Goal: Use online tool/utility: Utilize a website feature to perform a specific function

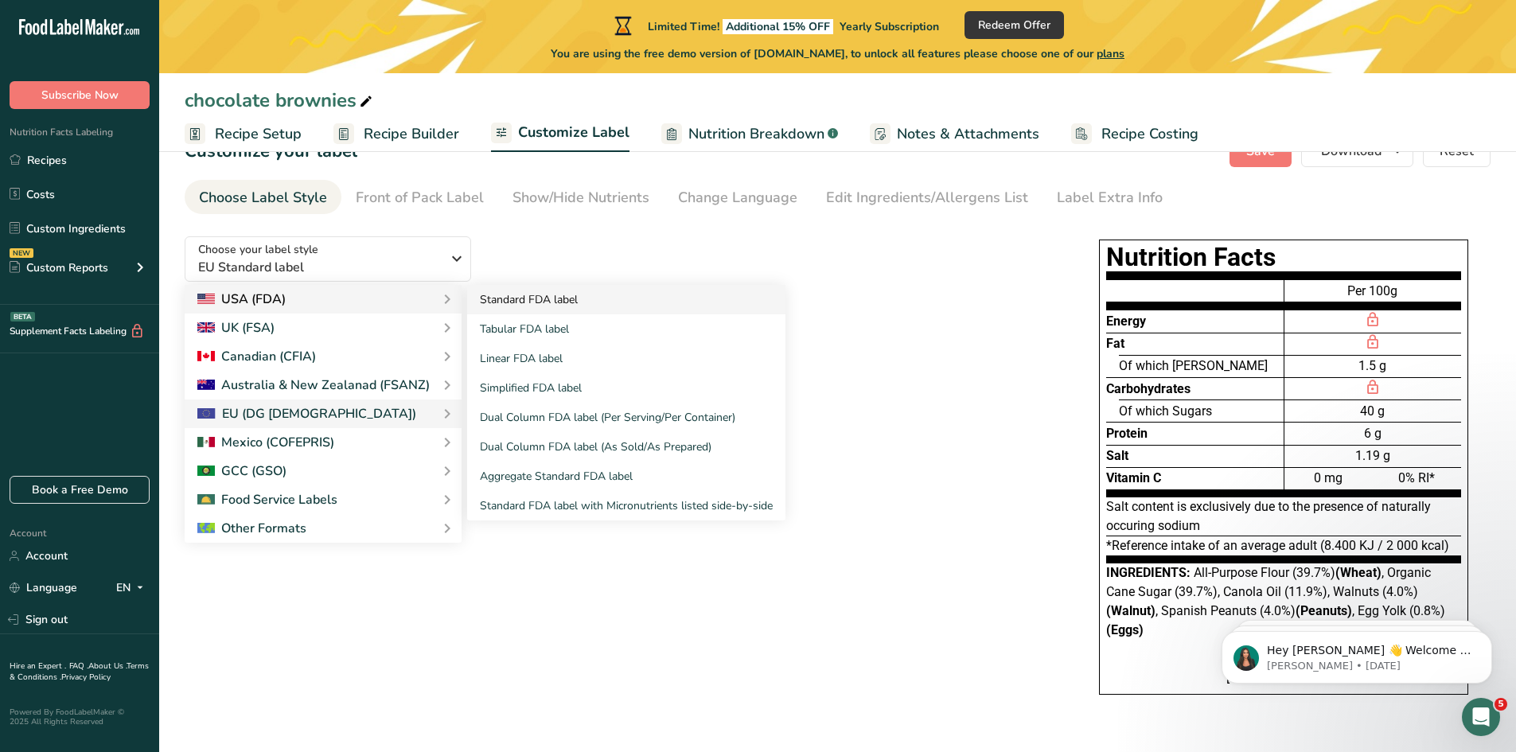
click at [548, 285] on link "Standard FDA label" at bounding box center [626, 299] width 318 height 29
checkbox input "true"
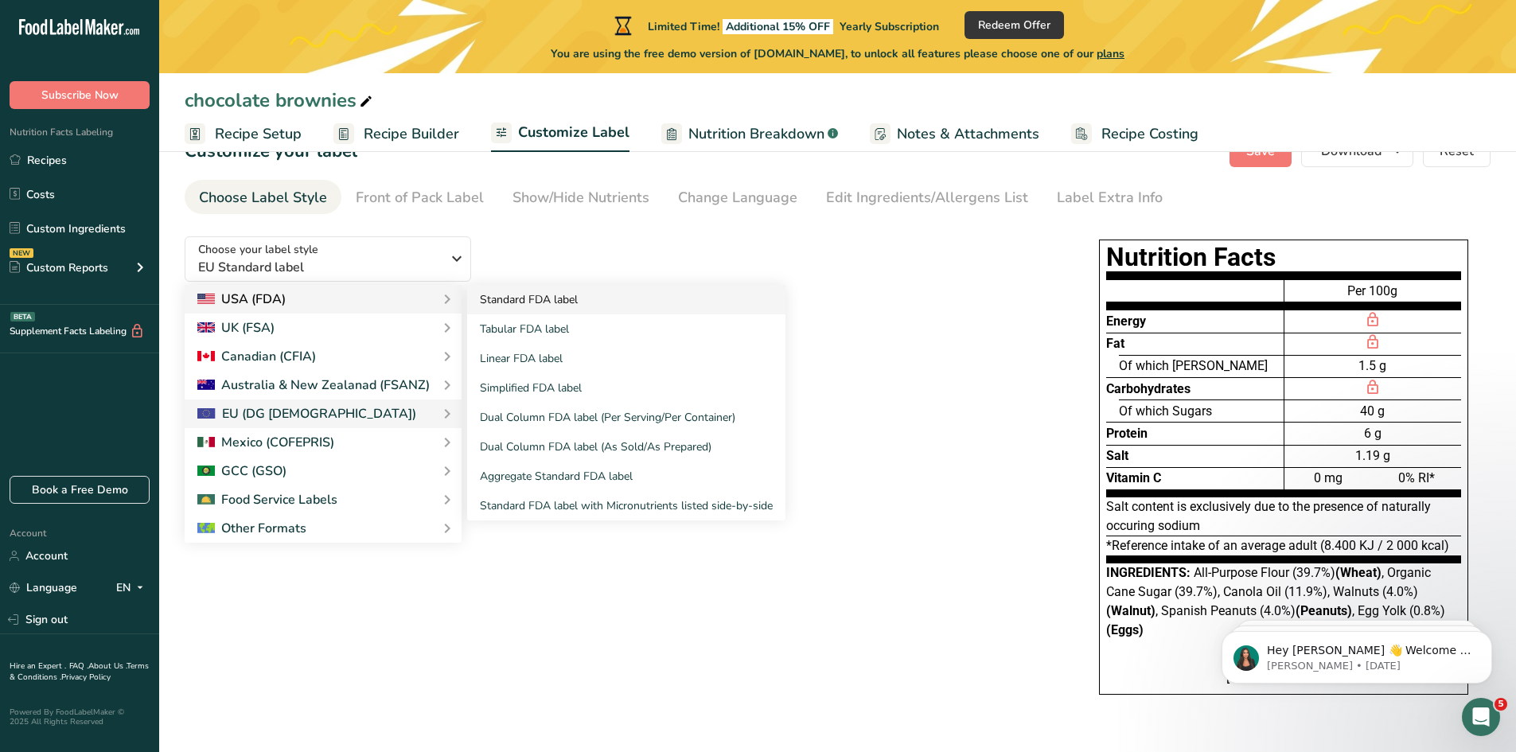
checkbox input "true"
checkbox input "false"
checkbox input "true"
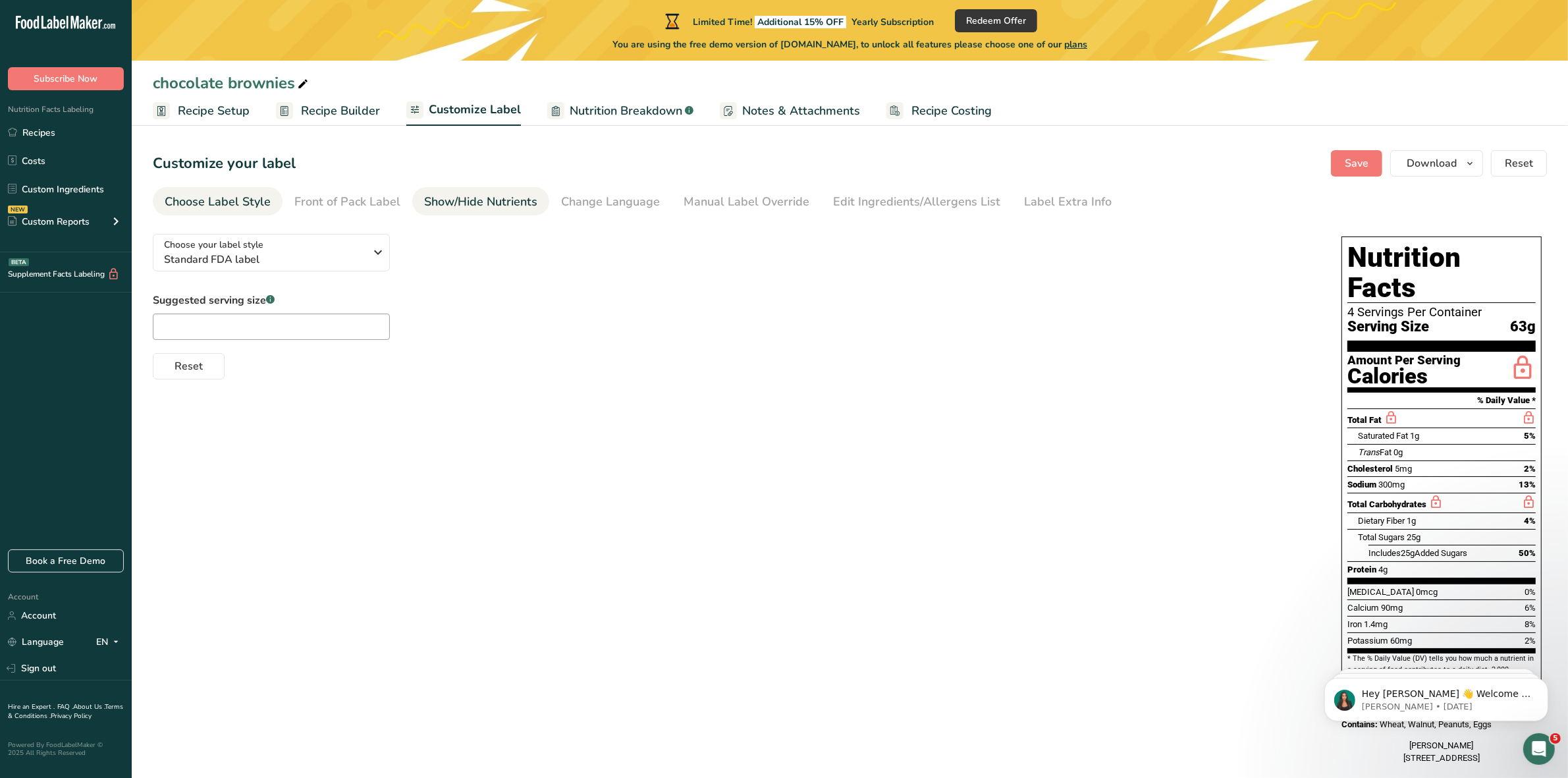
click at [489, 205] on div "Show/Hide Nutrients" at bounding box center [481, 201] width 113 height 17
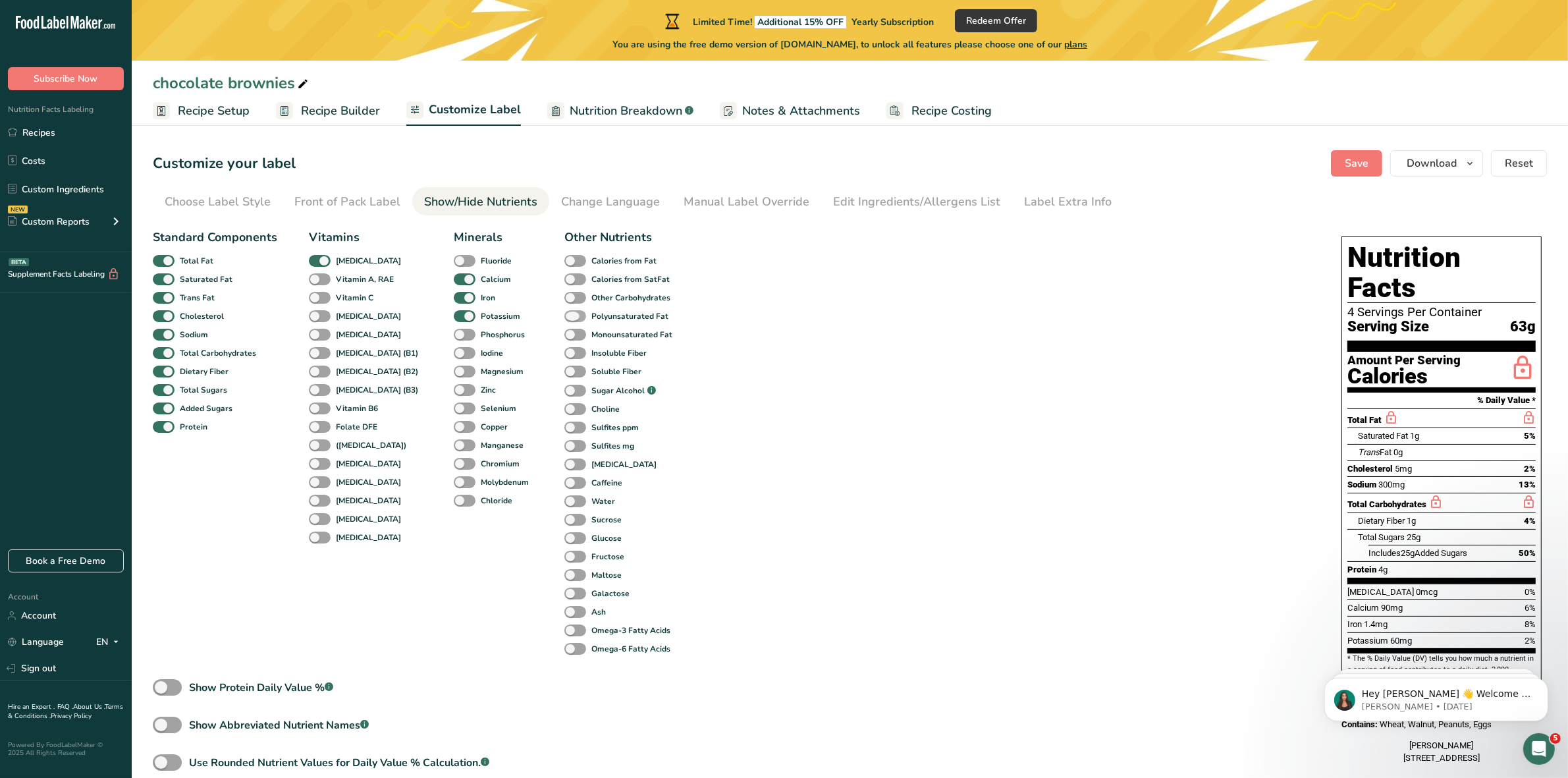
click at [564, 315] on span at bounding box center [575, 316] width 22 height 12
click at [564, 315] on input "Polyunsaturated Fat" at bounding box center [568, 315] width 8 height 8
checkbox input "true"
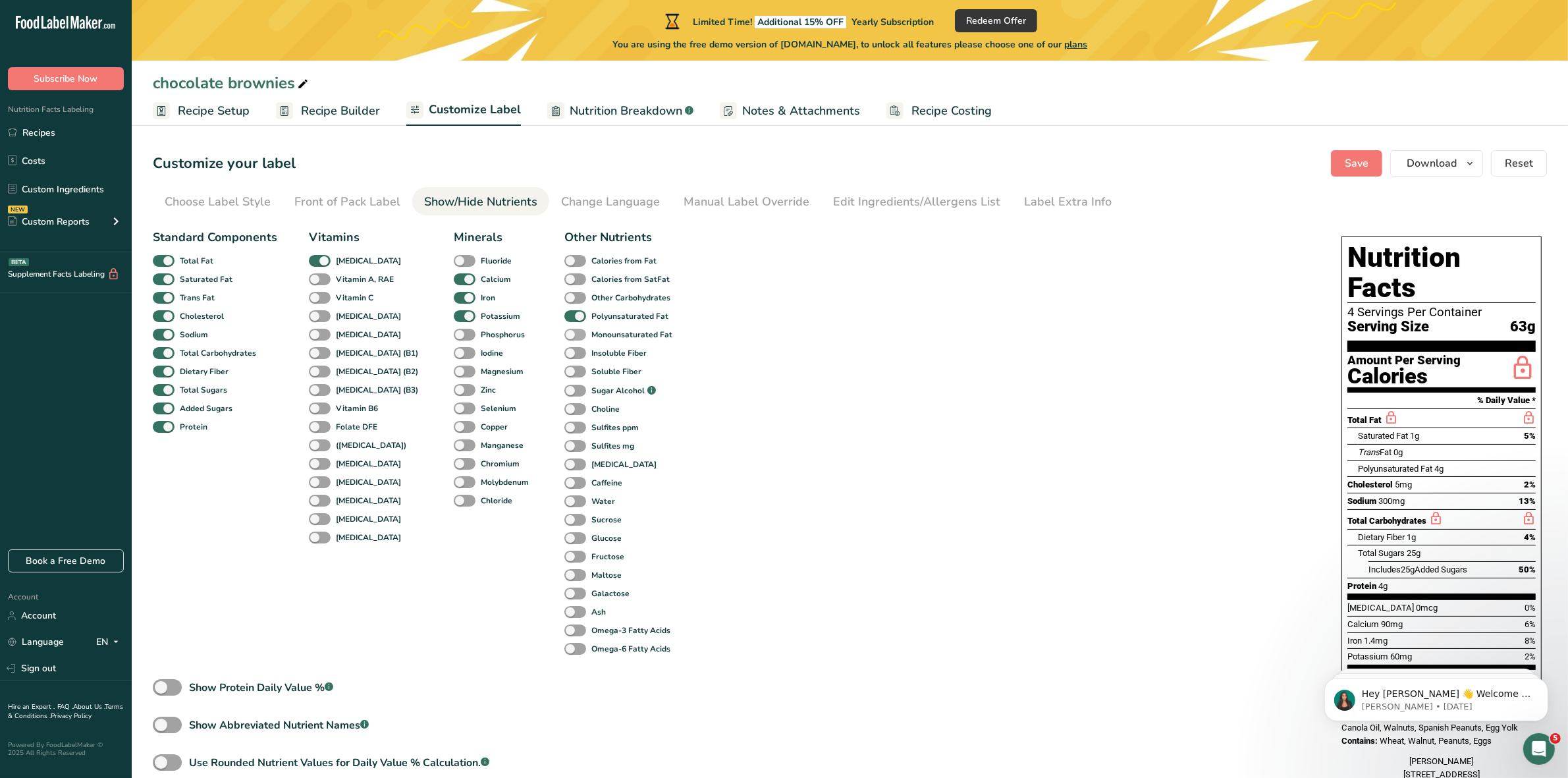
click at [564, 333] on span at bounding box center [575, 334] width 22 height 12
click at [564, 333] on input "Monounsaturated Fat" at bounding box center [568, 334] width 8 height 8
checkbox input "true"
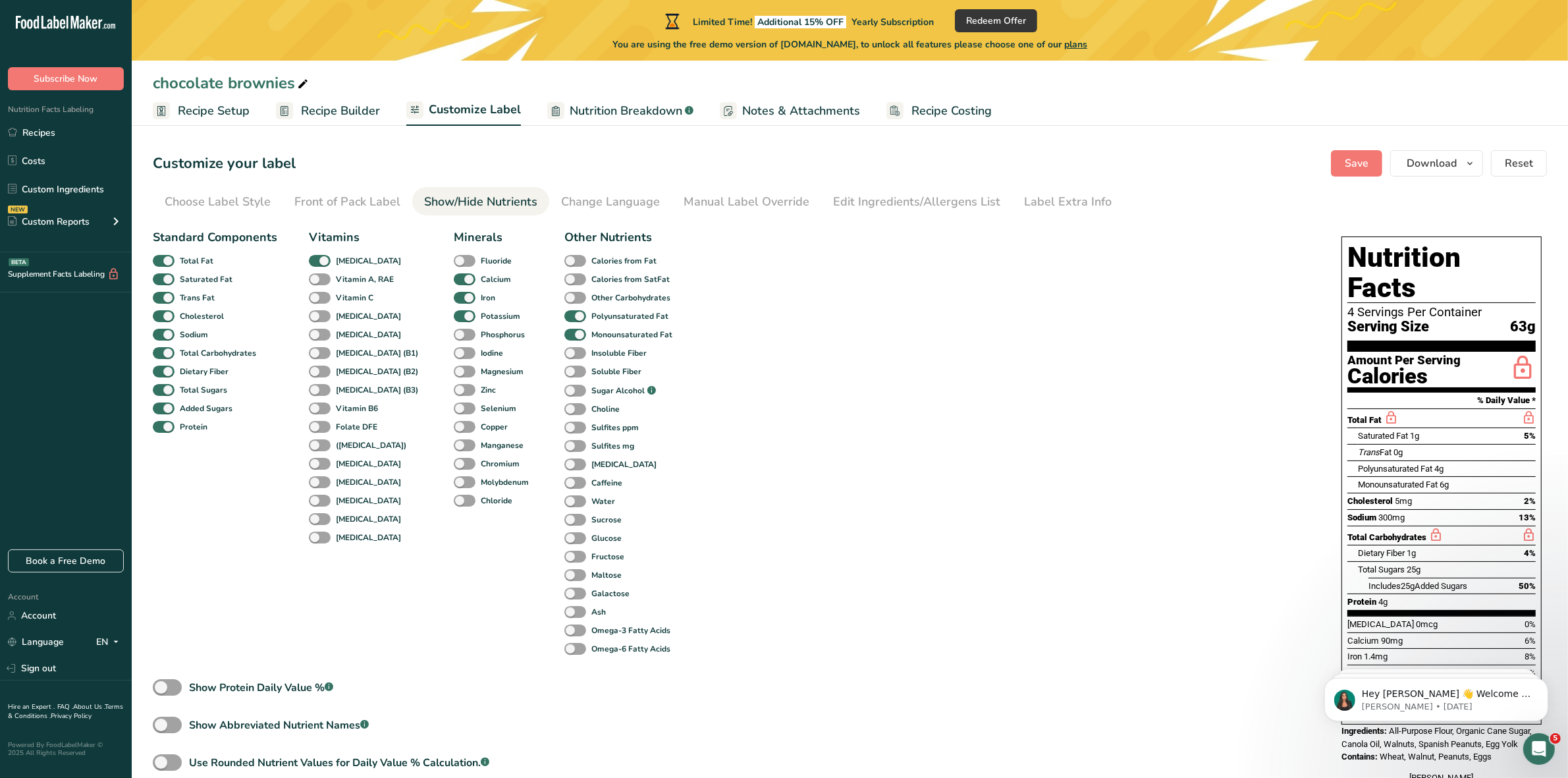
click at [334, 113] on span "Recipe Builder" at bounding box center [341, 110] width 79 height 17
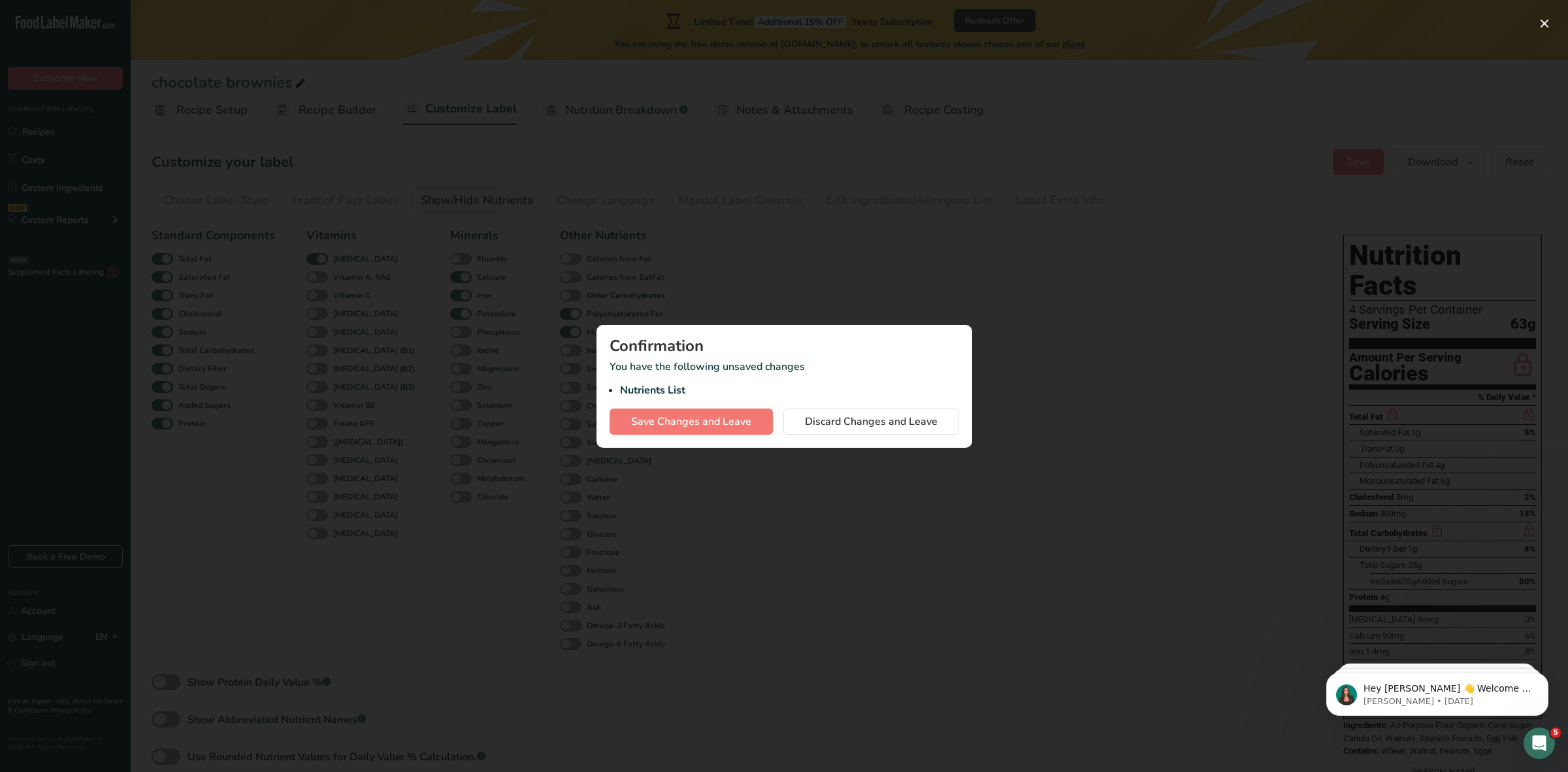
click at [1177, 421] on div at bounding box center [784, 386] width 1568 height 772
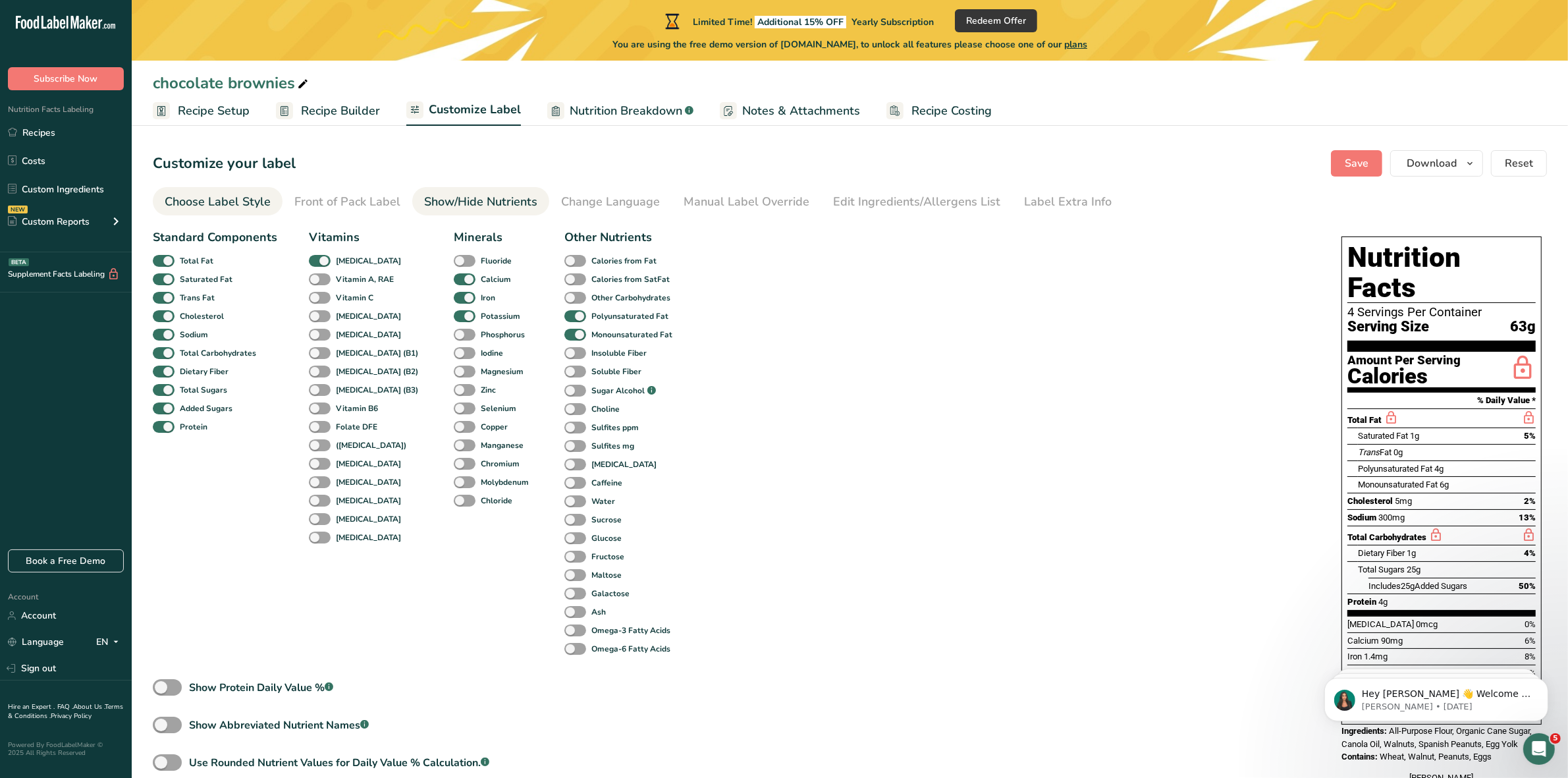
click at [244, 202] on div "Choose Label Style" at bounding box center [218, 201] width 106 height 17
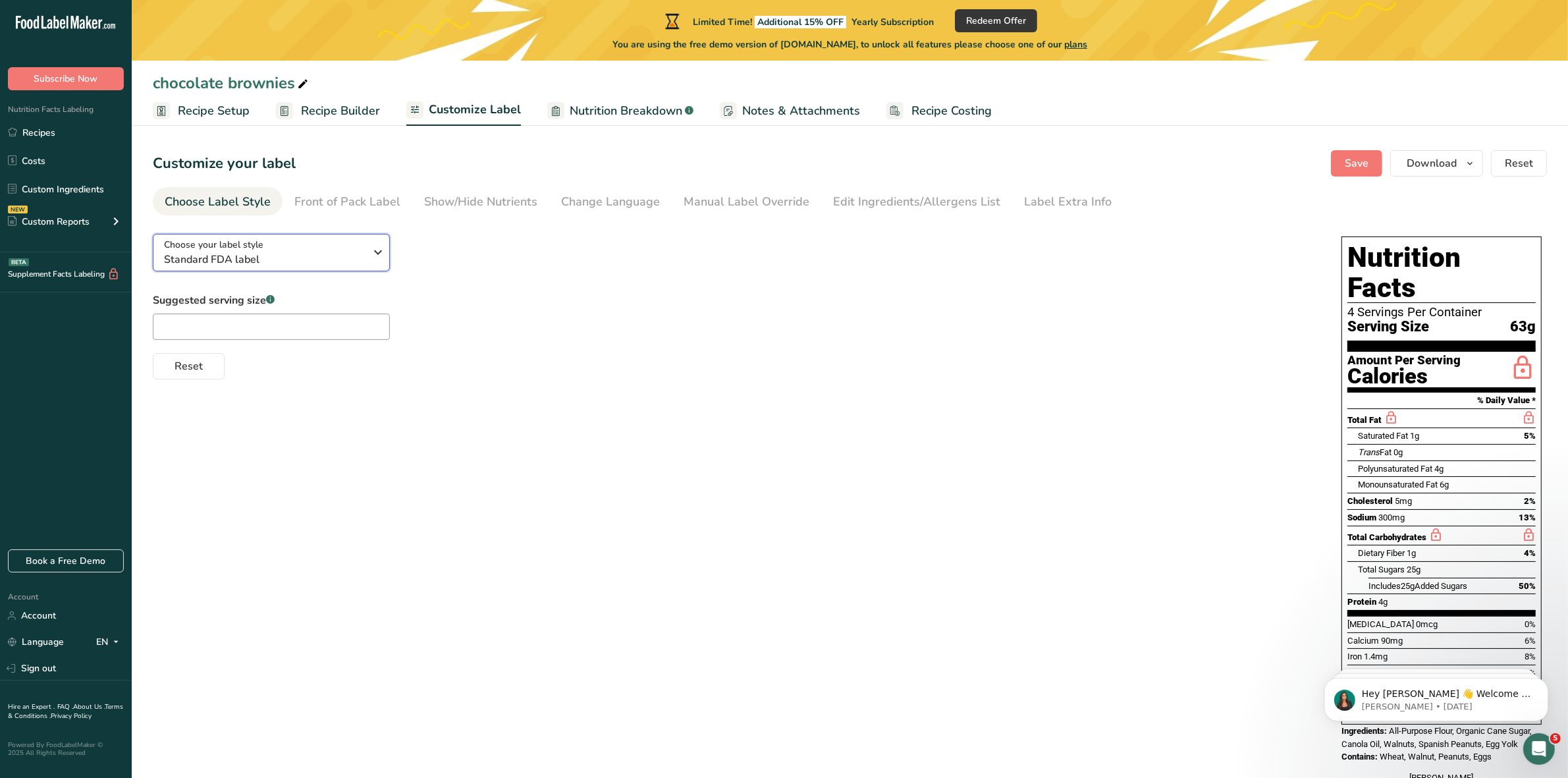
click at [338, 255] on span "Standard FDA label" at bounding box center [264, 259] width 201 height 16
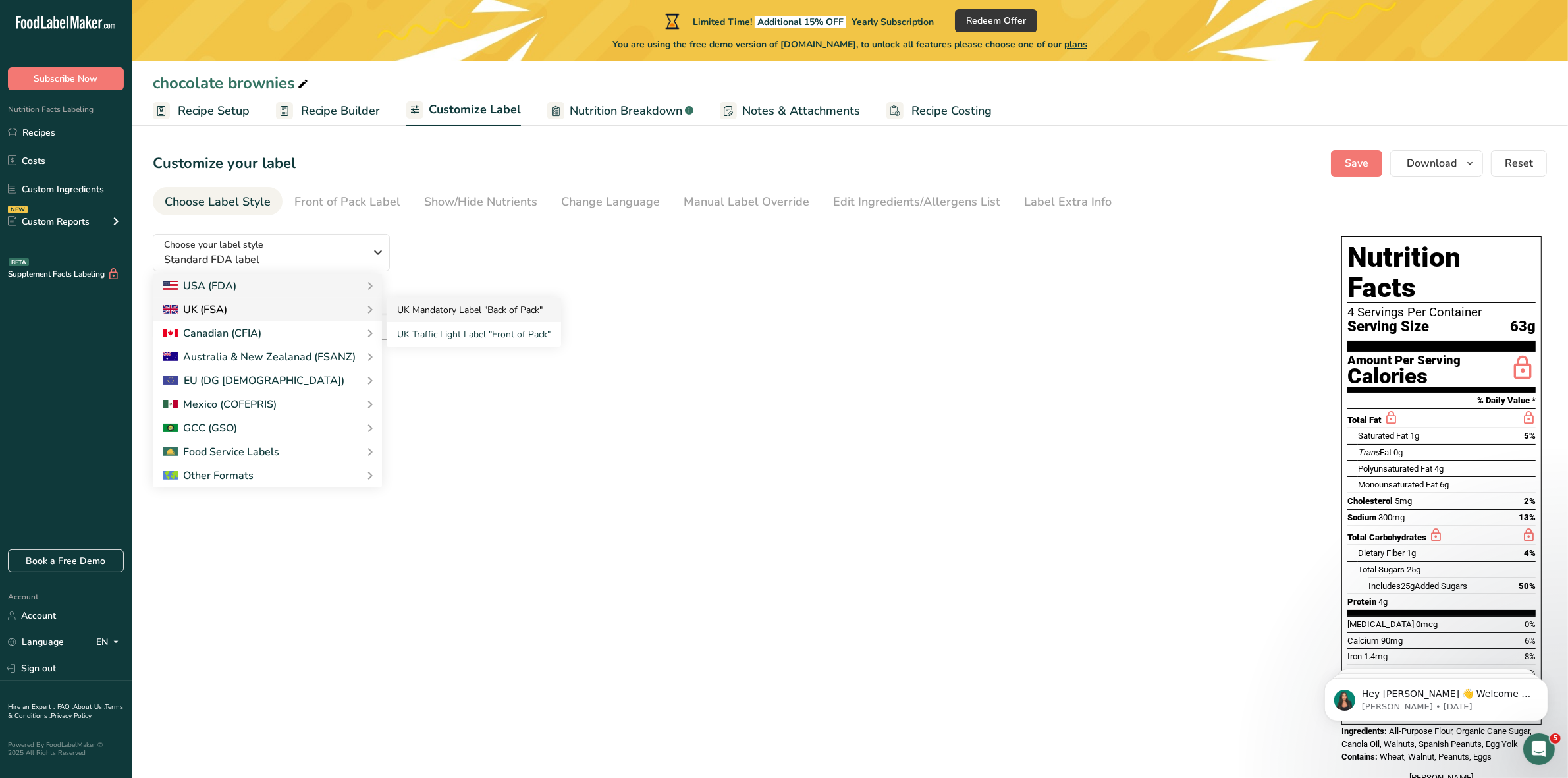
click at [425, 306] on link "UK Mandatory Label "Back of Pack"" at bounding box center [473, 310] width 175 height 24
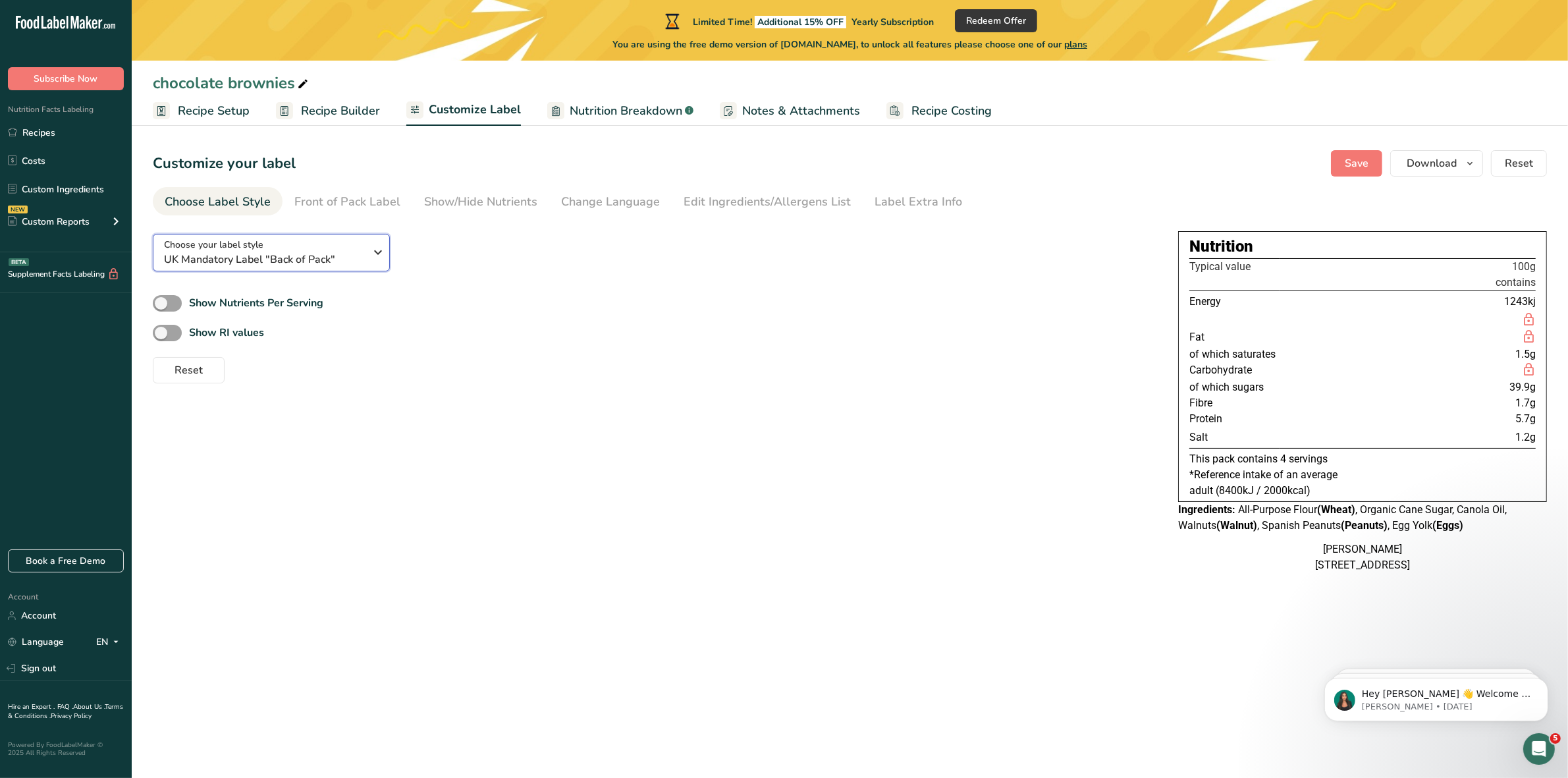
click at [380, 254] on icon "button" at bounding box center [377, 252] width 16 height 24
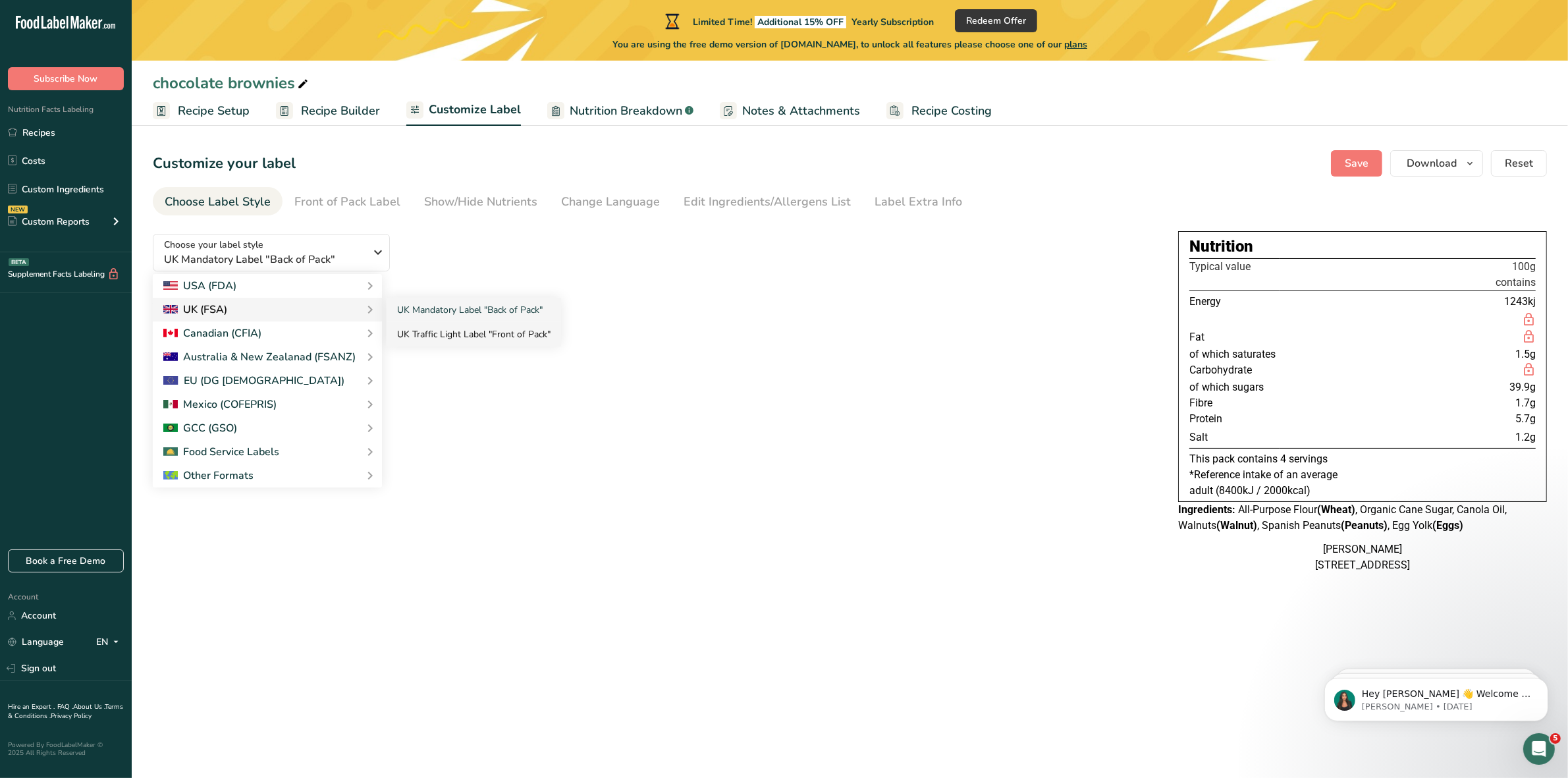
click at [460, 338] on link "UK Traffic Light Label "Front of Pack"" at bounding box center [473, 334] width 175 height 24
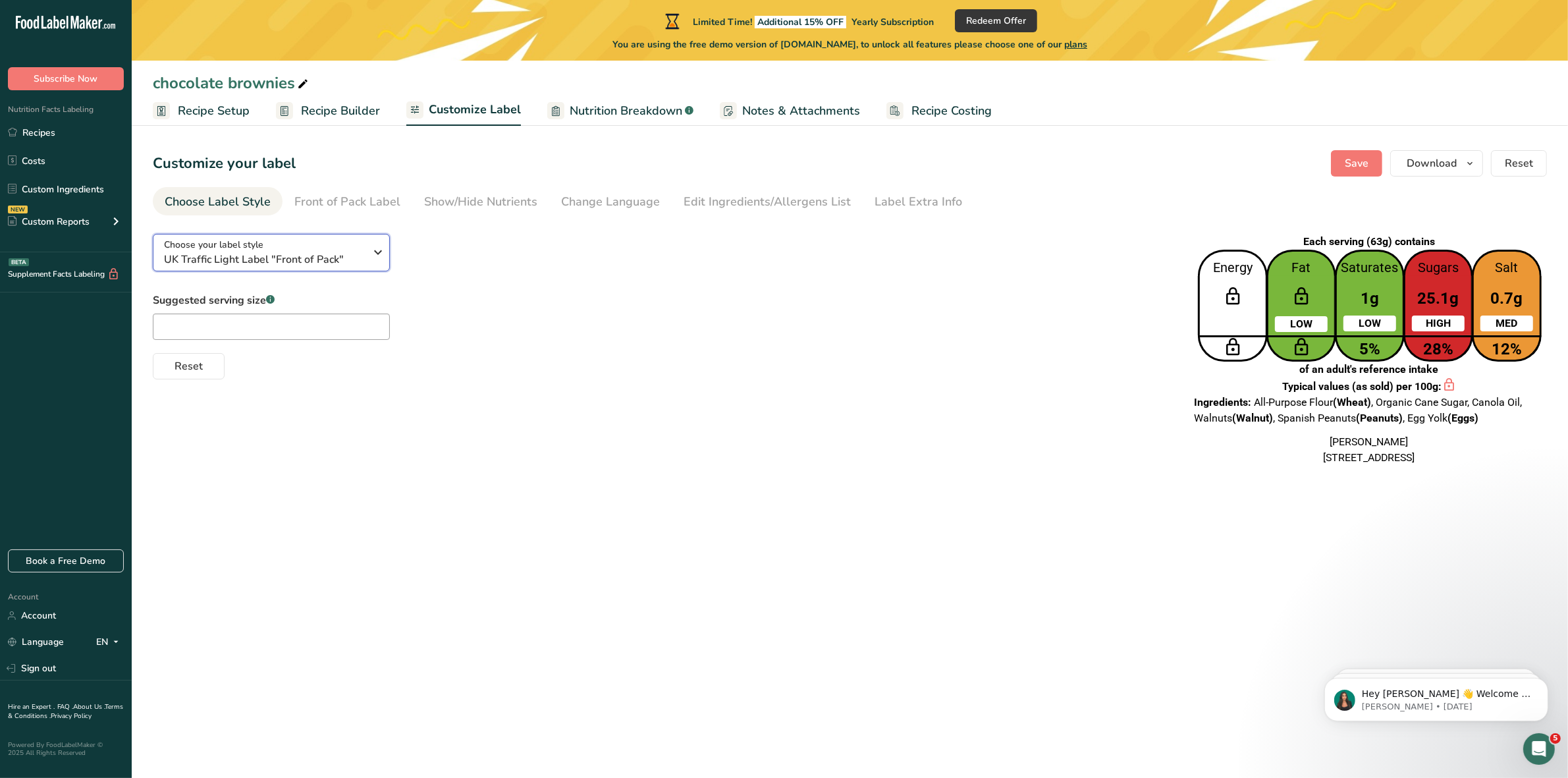
click at [373, 254] on icon "button" at bounding box center [377, 252] width 16 height 24
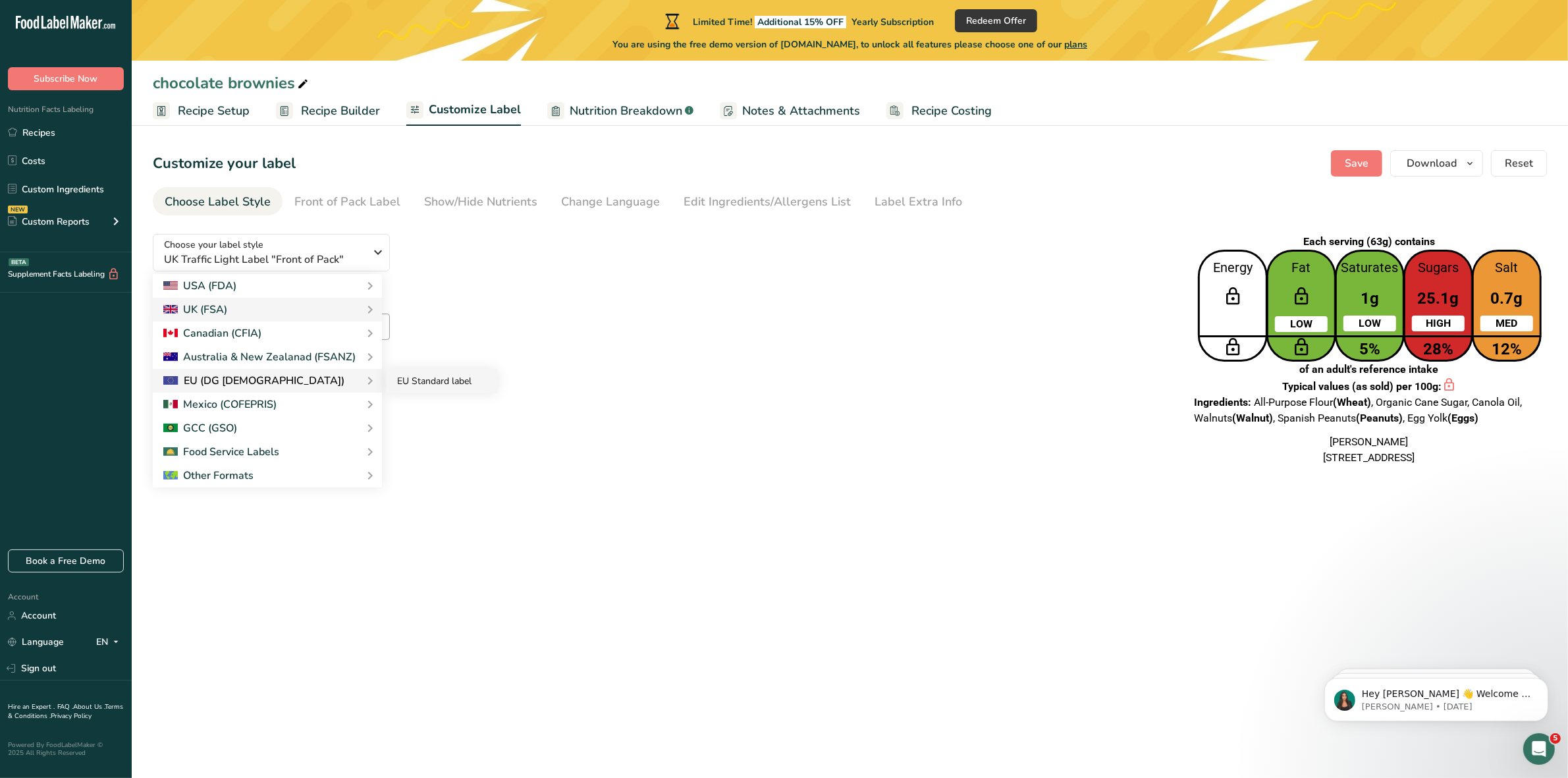
click at [434, 379] on link "EU Standard label" at bounding box center [442, 381] width 111 height 24
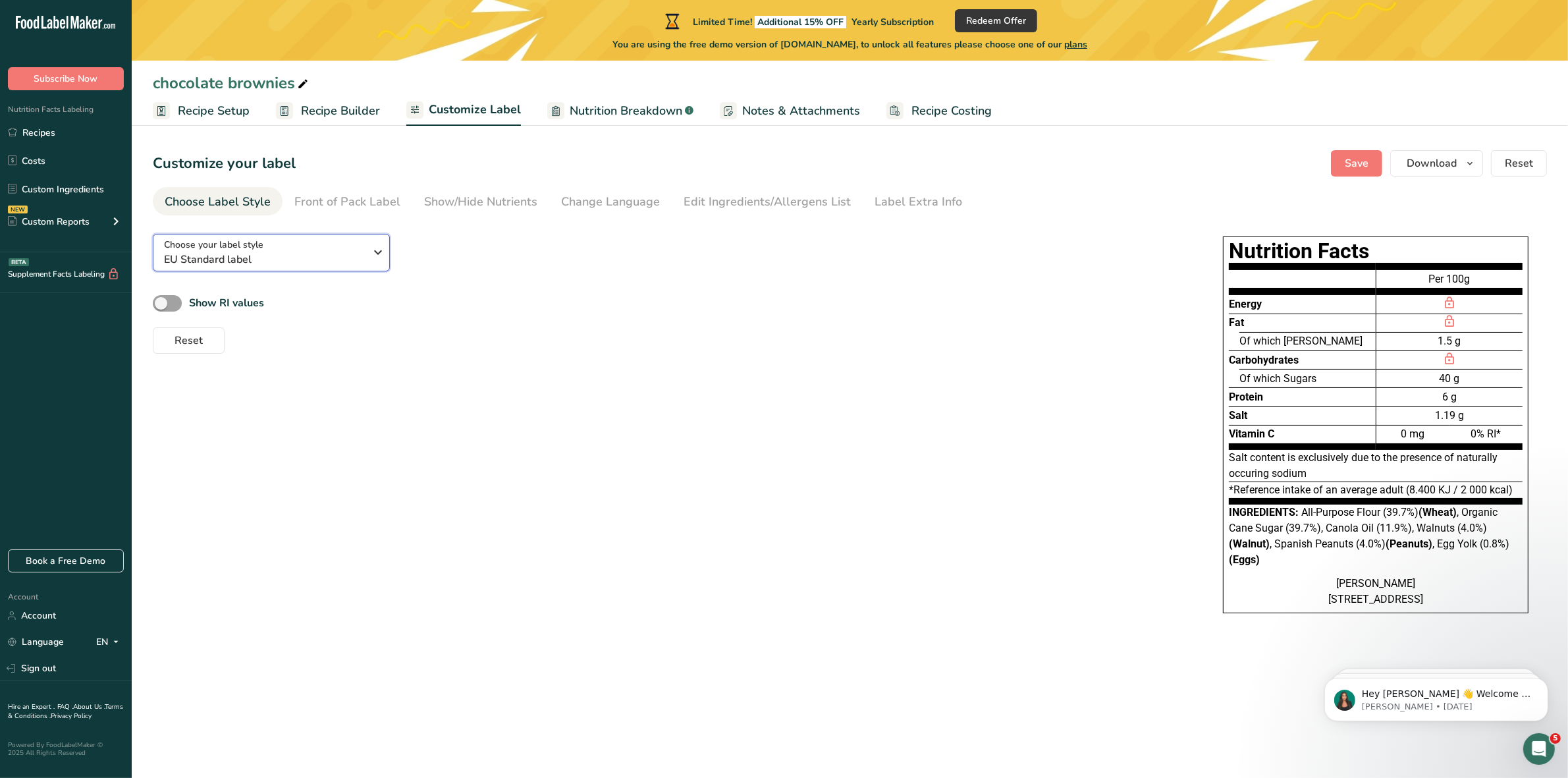
click at [369, 252] on div "Choose your label style EU Standard label" at bounding box center [269, 252] width 211 height 30
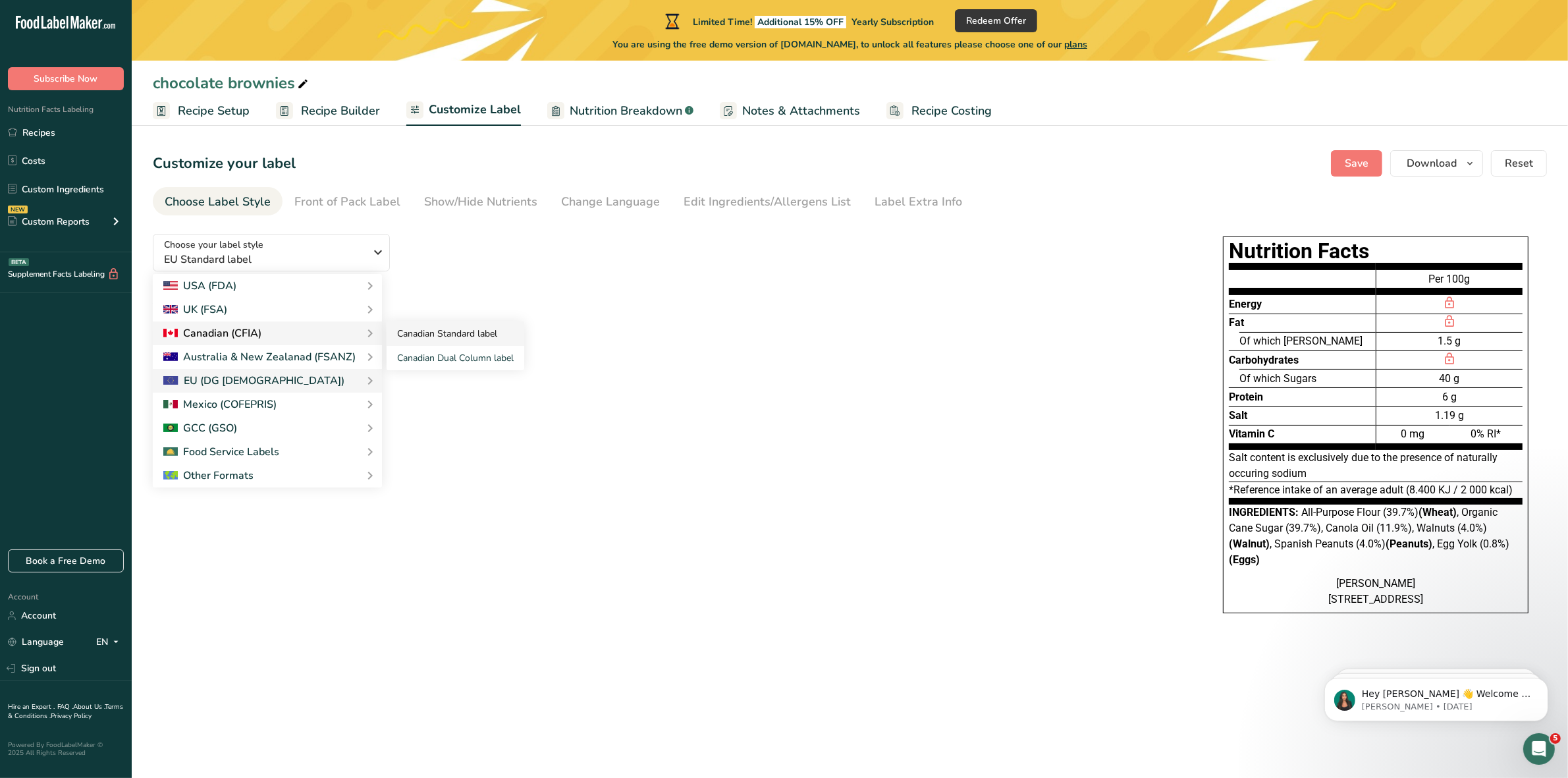
click at [450, 334] on link "Canadian Standard label" at bounding box center [455, 333] width 137 height 24
